Goal: Share content

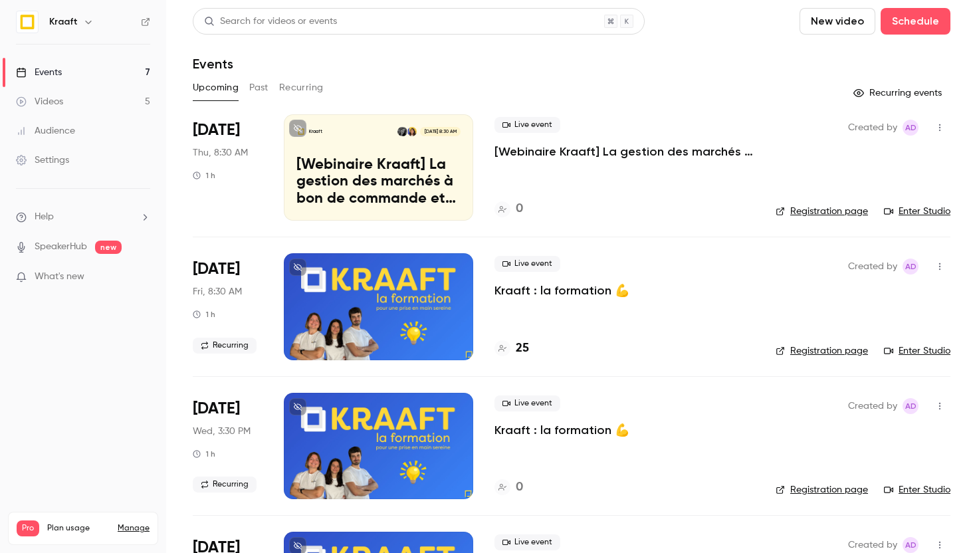
click at [925, 94] on button "Recurring events" at bounding box center [899, 92] width 103 height 21
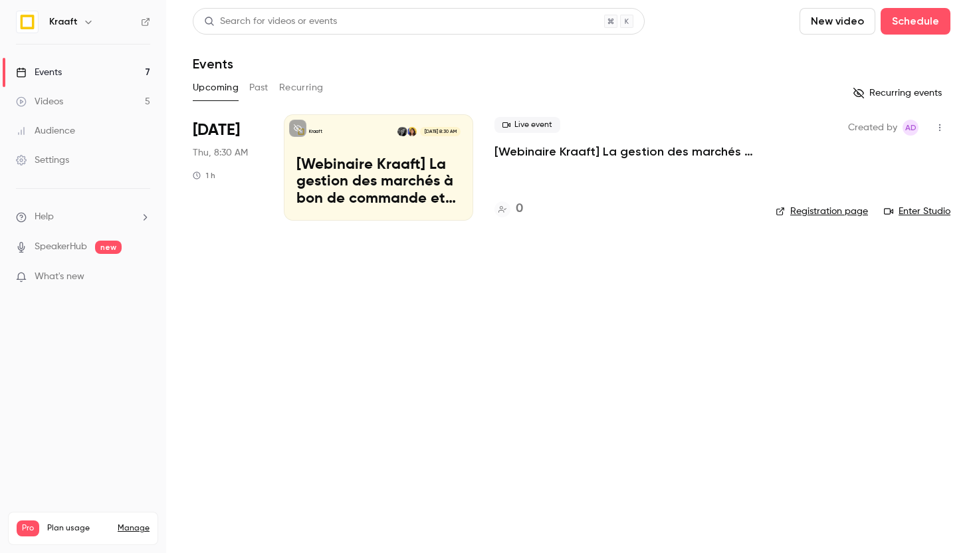
click at [919, 94] on button "Recurring events" at bounding box center [899, 92] width 103 height 21
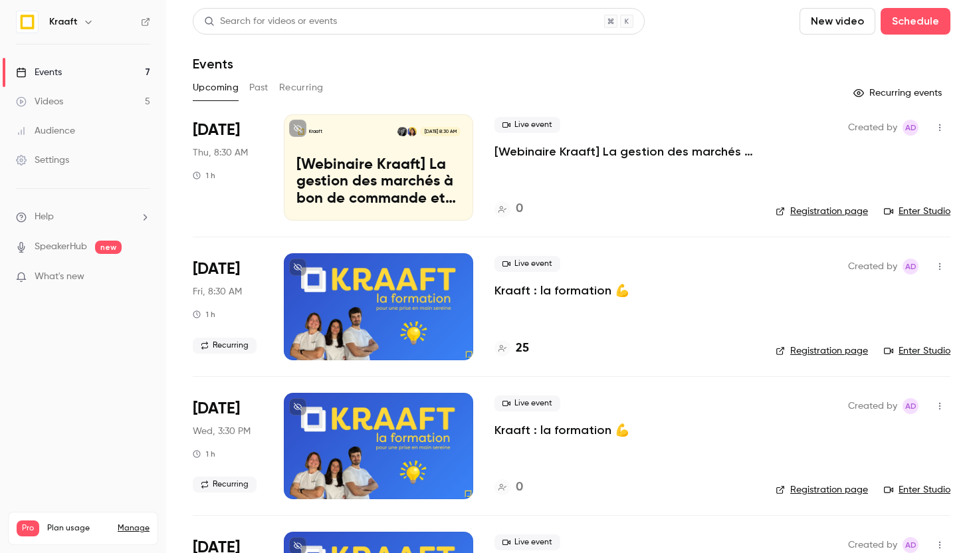
click at [943, 272] on button "button" at bounding box center [939, 266] width 21 height 21
click at [876, 309] on li "Share" at bounding box center [878, 300] width 144 height 35
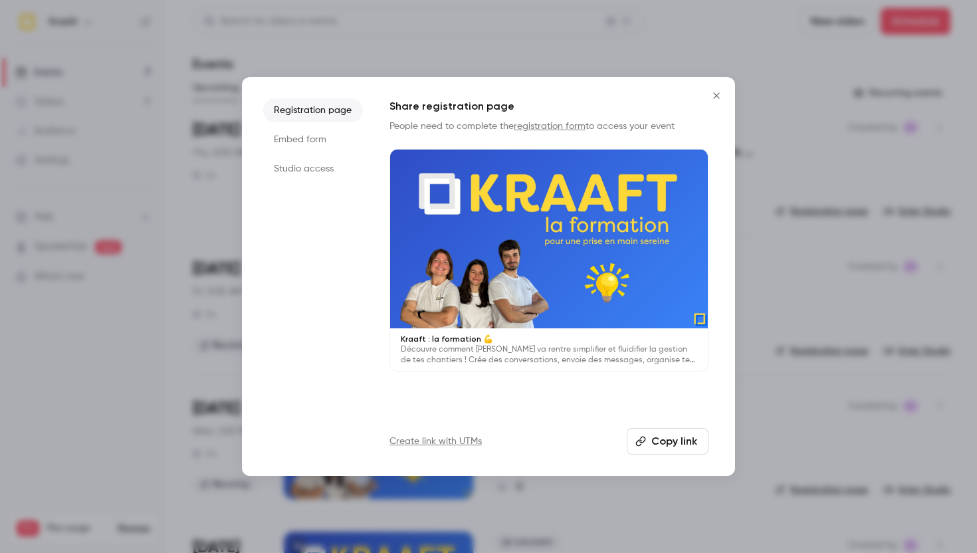
click at [633, 445] on button "Copy link" at bounding box center [668, 441] width 82 height 27
